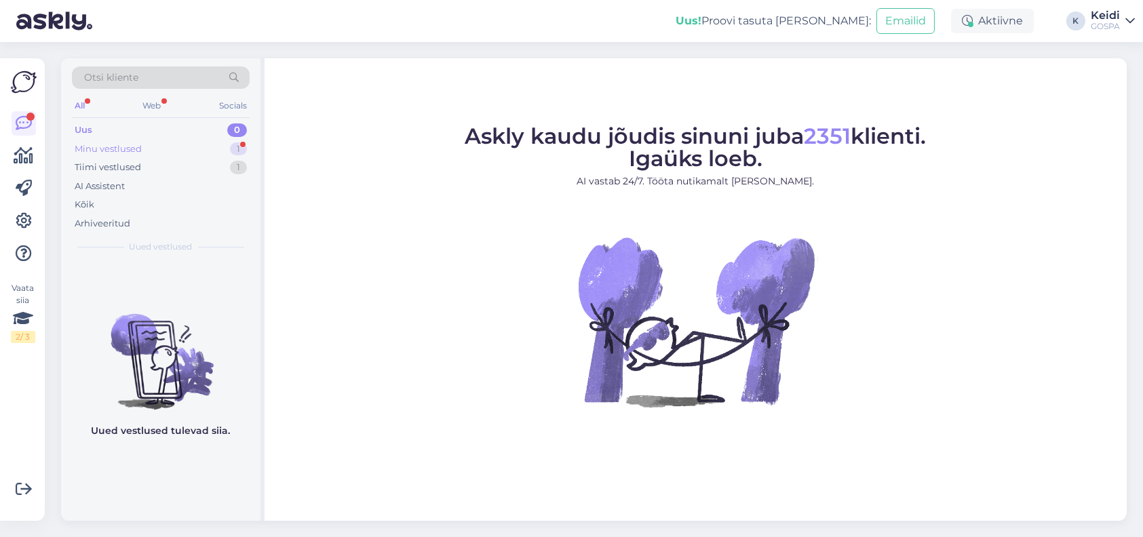
click at [220, 150] on div "Minu vestlused 1" at bounding box center [161, 149] width 178 height 19
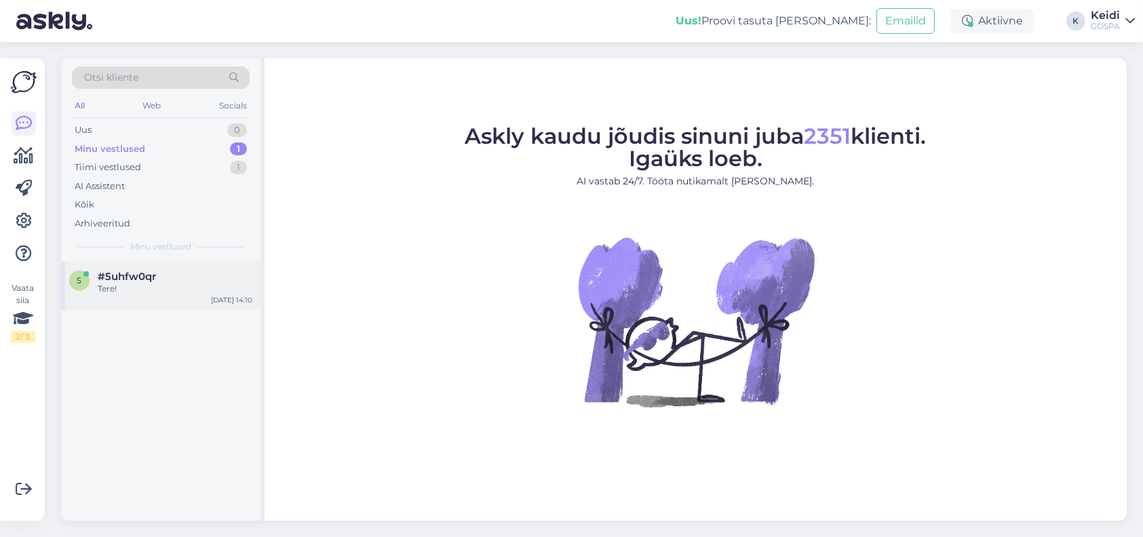
click at [196, 277] on div "#5uhfw0qr" at bounding box center [175, 277] width 155 height 12
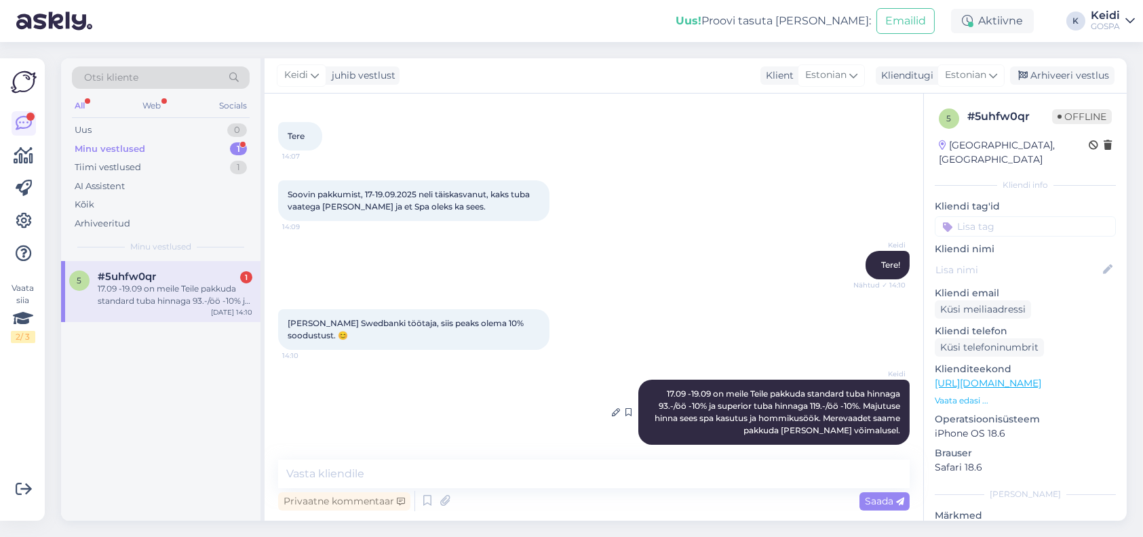
scroll to position [56, 0]
click at [232, 316] on div "[DATE] 14:10" at bounding box center [231, 312] width 41 height 10
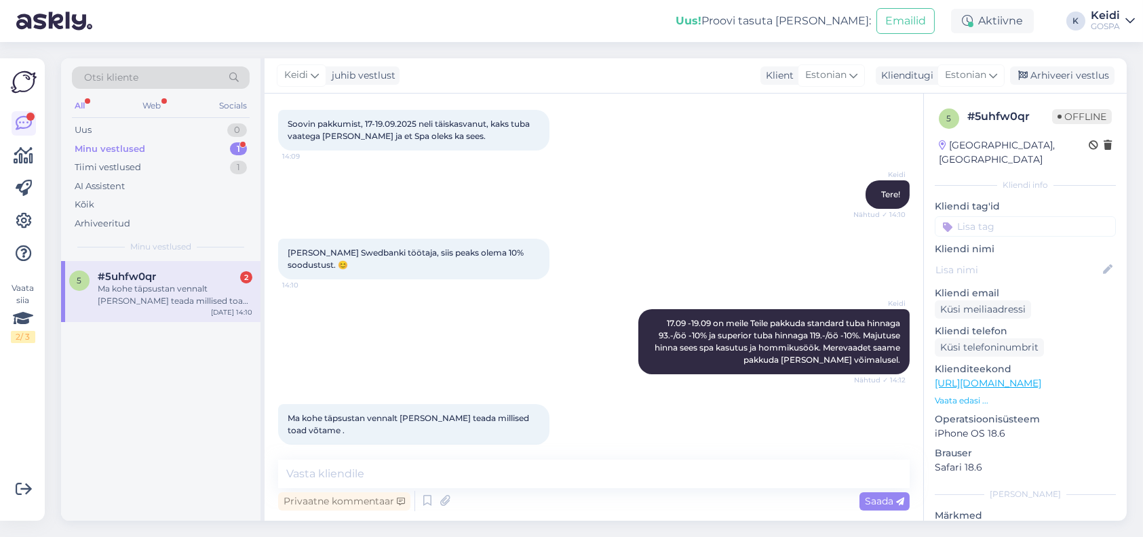
scroll to position [127, 0]
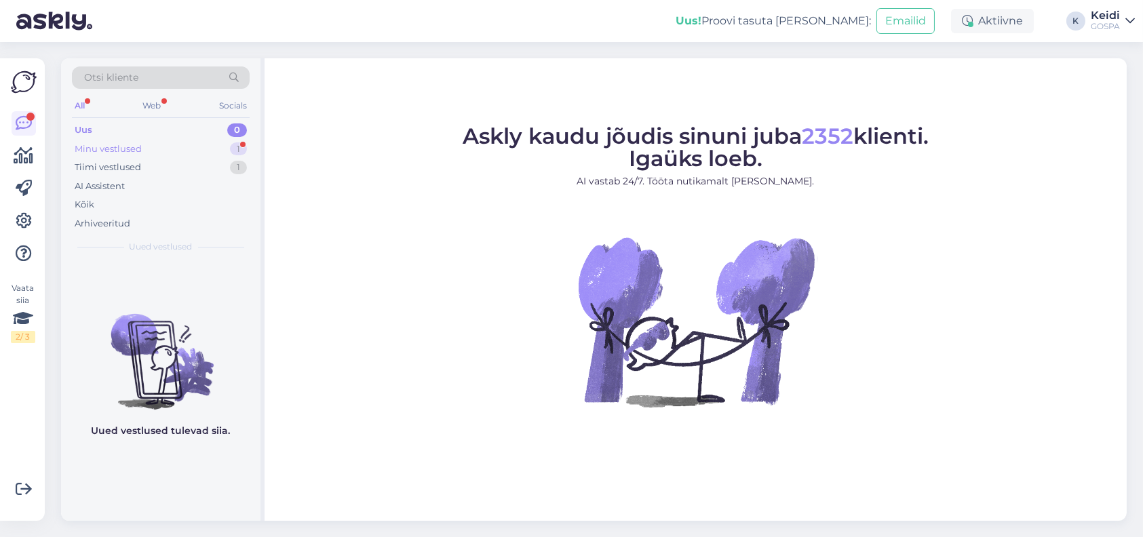
click at [208, 140] on div "Minu vestlused 1" at bounding box center [161, 149] width 178 height 19
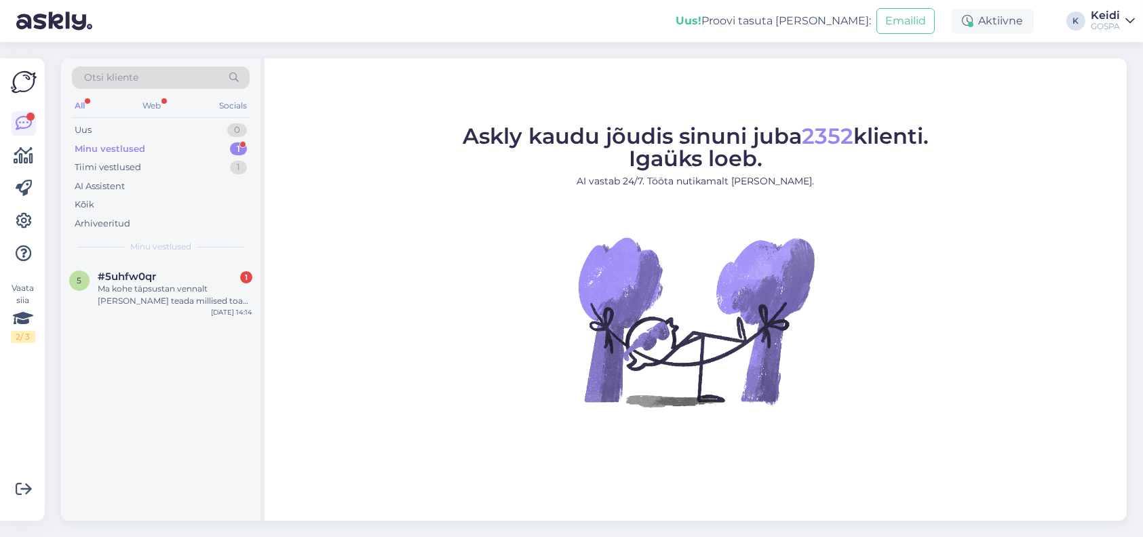
click at [208, 250] on div "Minu vestlused" at bounding box center [161, 247] width 178 height 12
click at [199, 267] on div "5 #5uhfw0qr 1 Ma kohe täpsustan vennalt ja annan teada millised toad võtame . A…" at bounding box center [160, 291] width 199 height 61
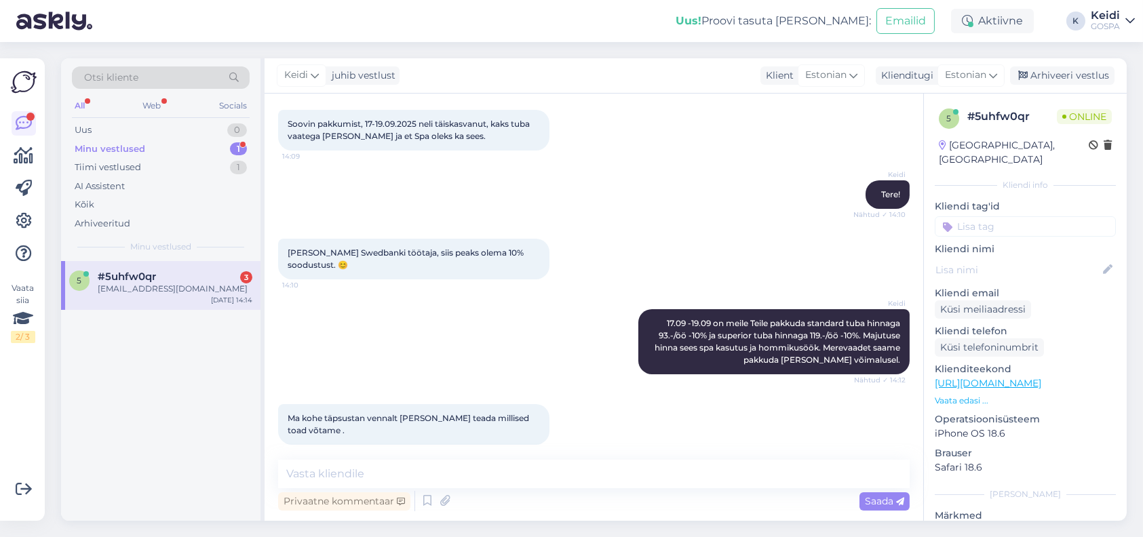
scroll to position [419, 0]
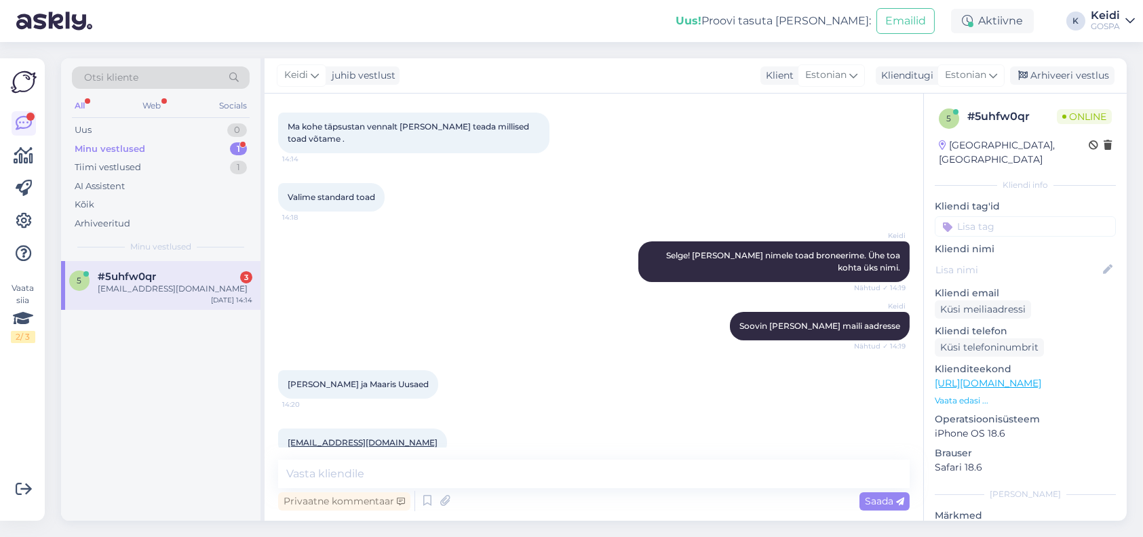
click at [511, 414] on div "Tambremarika@gmail.com 14:20" at bounding box center [594, 443] width 632 height 58
click at [490, 480] on textarea at bounding box center [594, 474] width 632 height 28
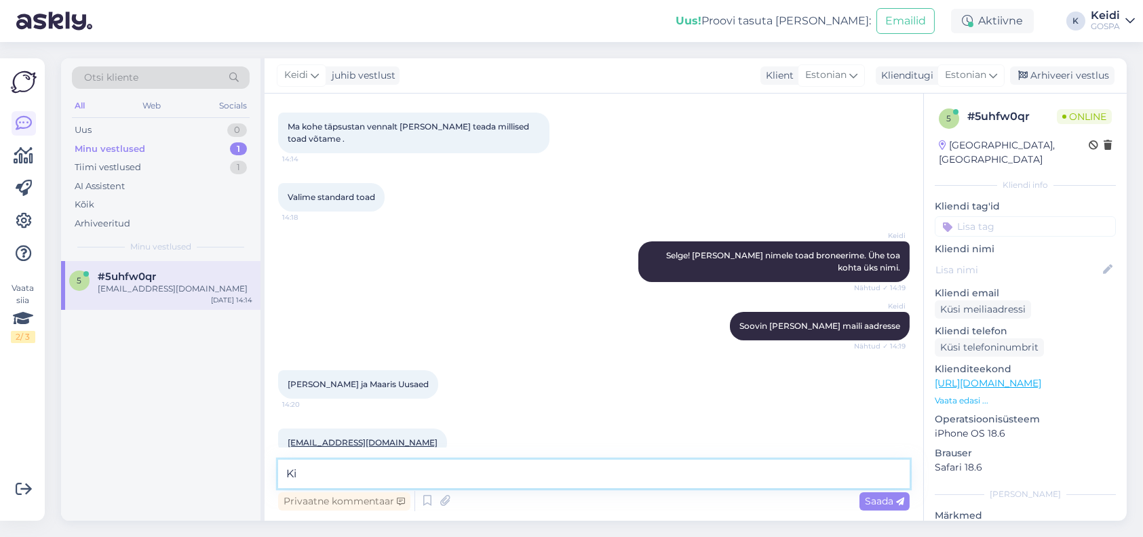
type textarea "K"
type textarea "Saadame teile broneeringu kinnitused mailile."
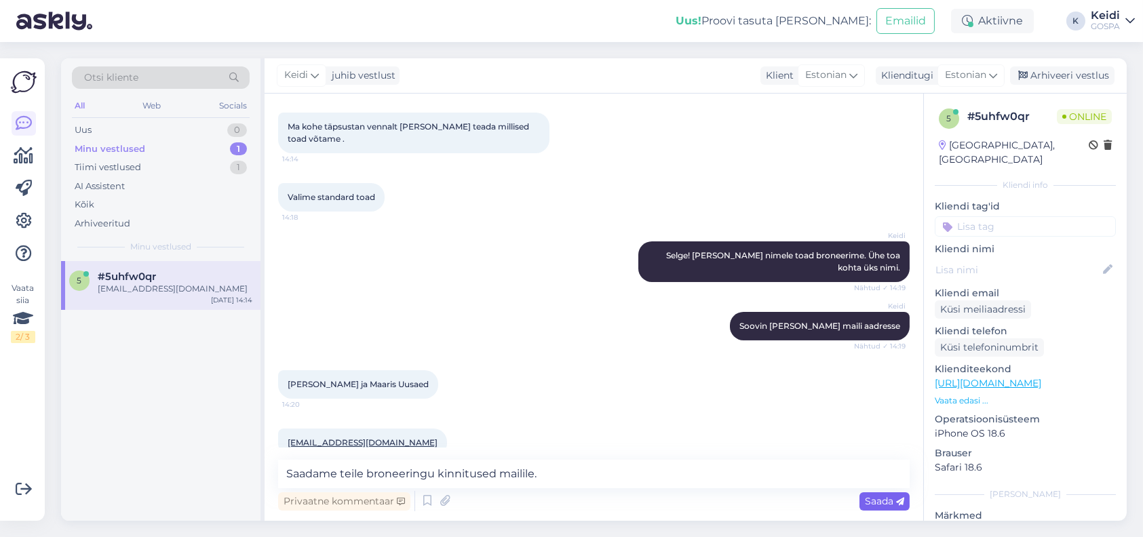
click at [890, 495] on span "Saada" at bounding box center [884, 501] width 39 height 12
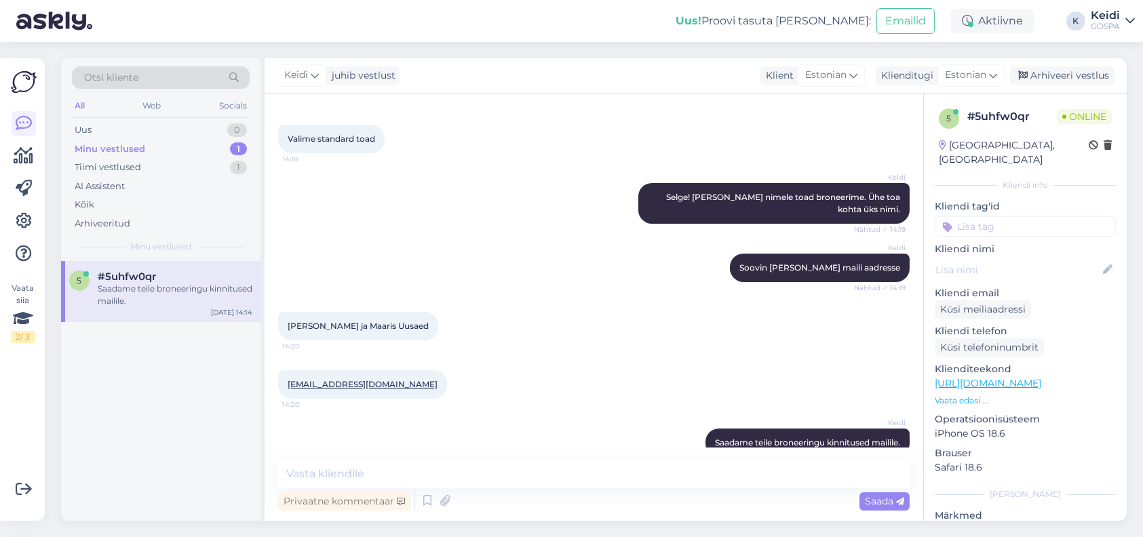
click at [681, 256] on div "Keidi Soovin ka teie maili aadresse Nähtud ✓ 14:19" at bounding box center [594, 268] width 632 height 58
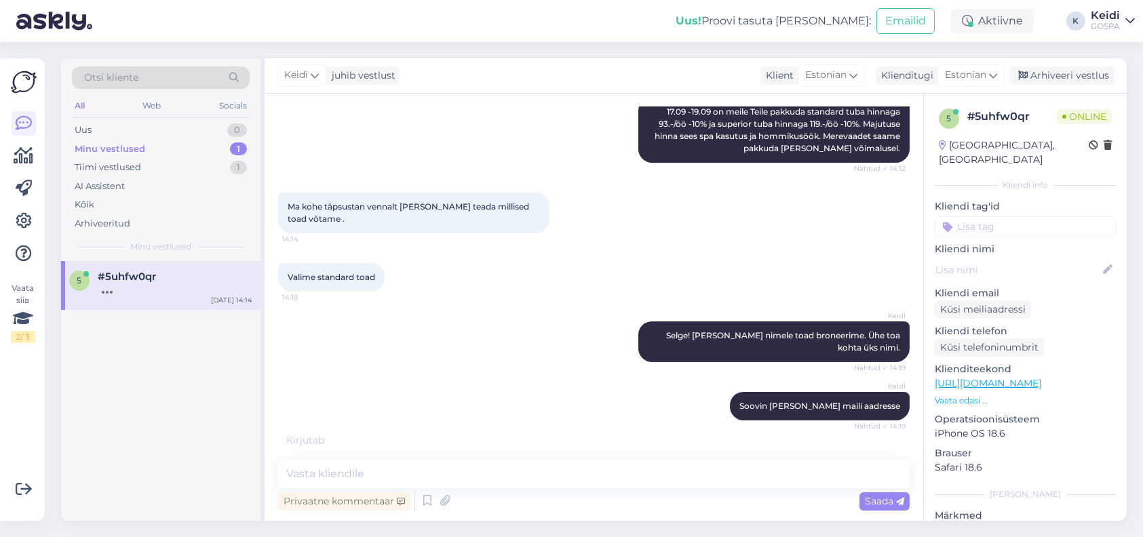
scroll to position [491, 0]
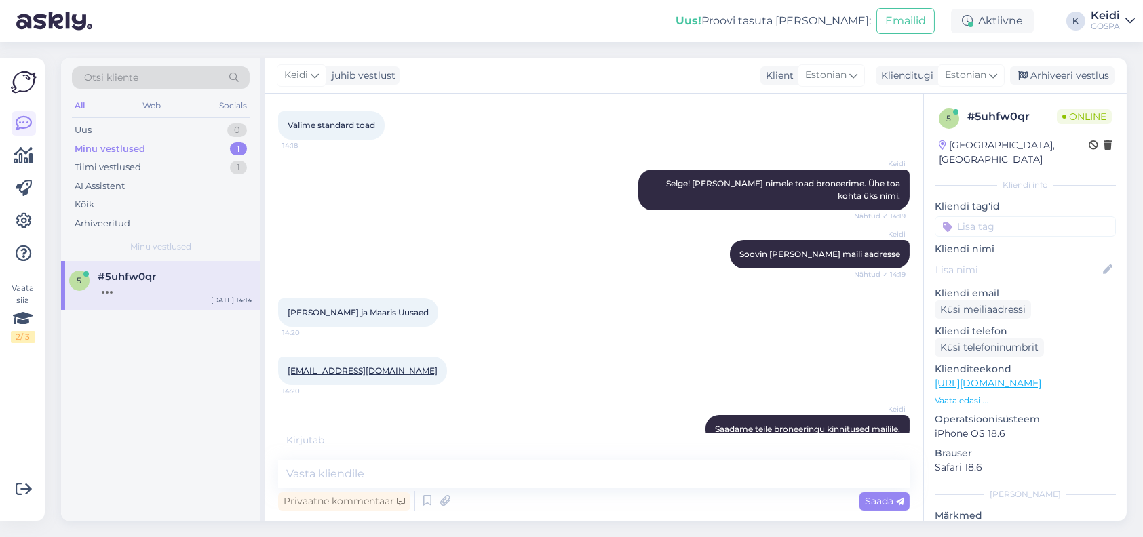
click at [509, 299] on div "Marika Tambre ja Maaris Uusaed 14:20" at bounding box center [594, 313] width 632 height 58
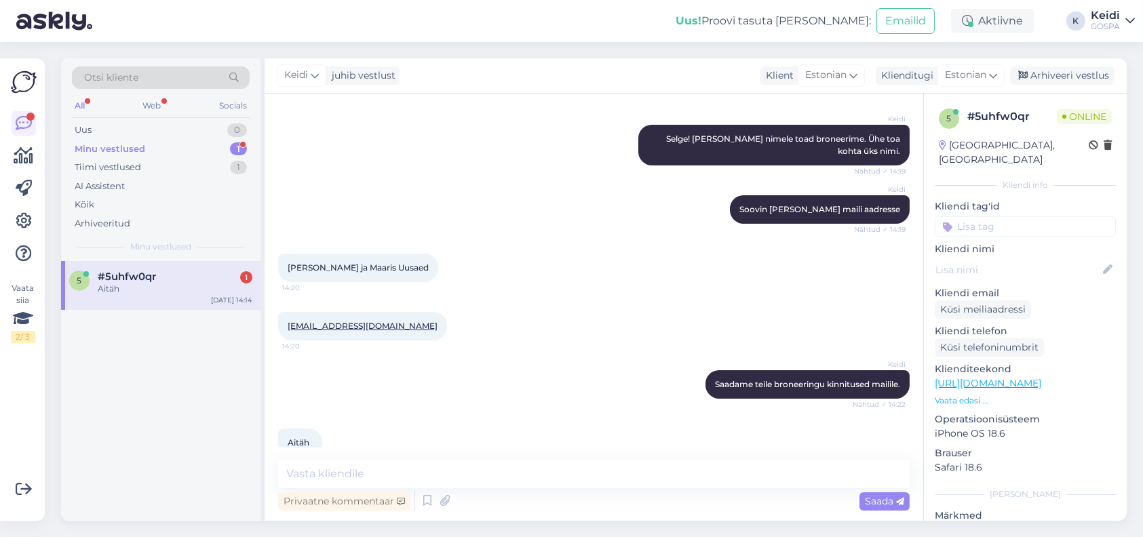
drag, startPoint x: 583, startPoint y: 403, endPoint x: 587, endPoint y: 416, distance: 13.5
click at [587, 416] on div "Aitäh 14:22" at bounding box center [594, 443] width 632 height 58
click at [210, 277] on div "#5uhfw0qr 1" at bounding box center [175, 277] width 155 height 12
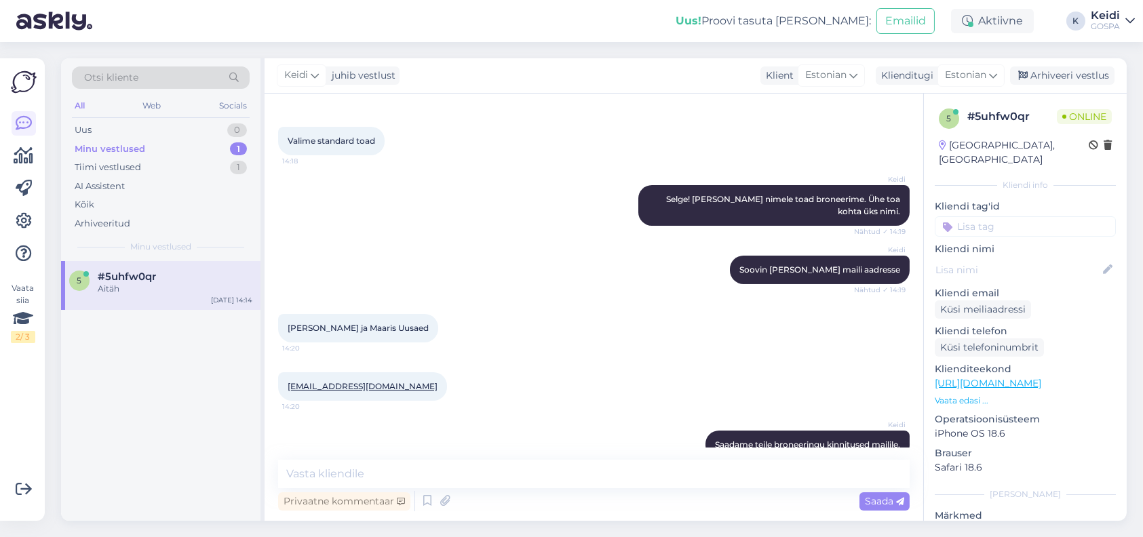
scroll to position [535, 0]
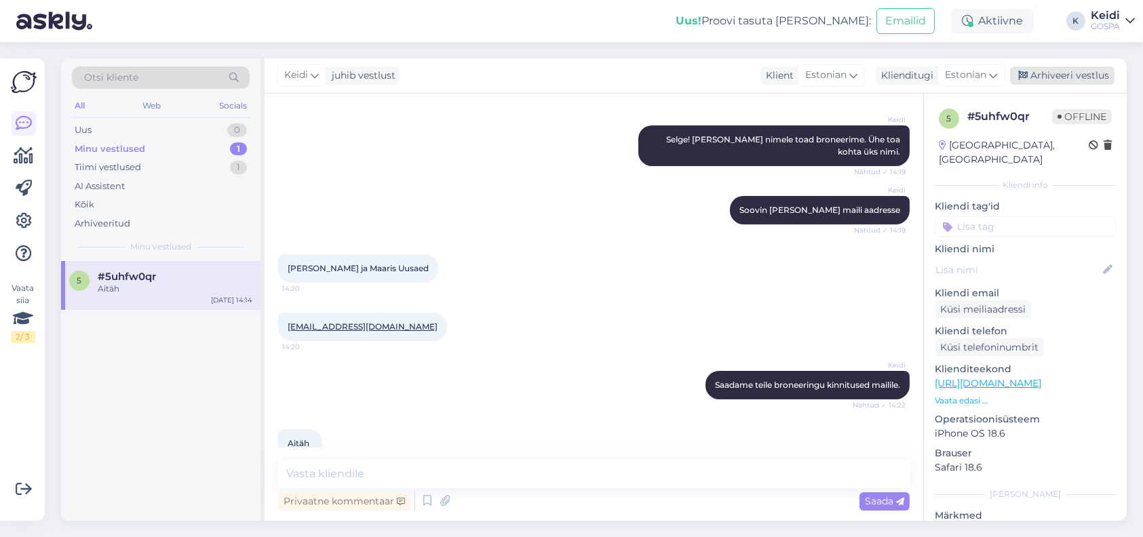
click at [1041, 80] on div "Arhiveeri vestlus" at bounding box center [1062, 75] width 104 height 18
